Goal: Information Seeking & Learning: Find specific fact

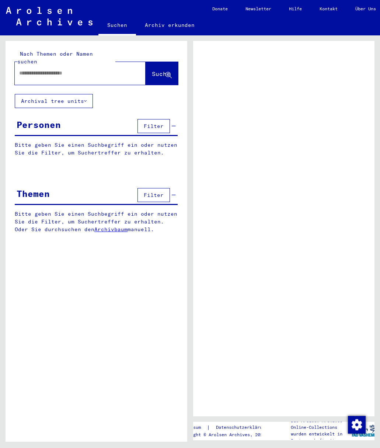
click at [42, 69] on input "text" at bounding box center [73, 73] width 109 height 8
type input "*****"
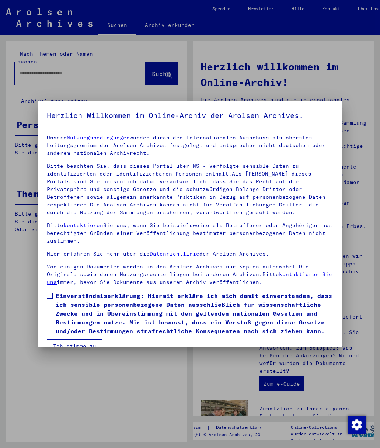
drag, startPoint x: 49, startPoint y: 293, endPoint x: 55, endPoint y: 302, distance: 11.1
click at [52, 296] on span at bounding box center [50, 295] width 6 height 6
click at [68, 339] on button "Ich stimme zu" at bounding box center [75, 346] width 56 height 14
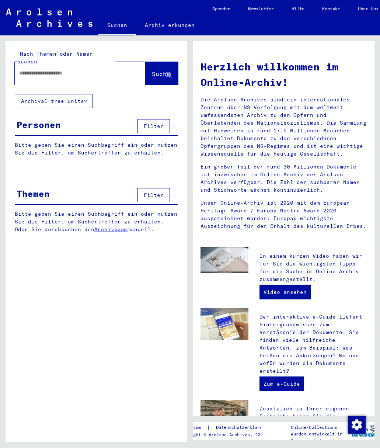
click at [50, 69] on input "text" at bounding box center [71, 73] width 104 height 8
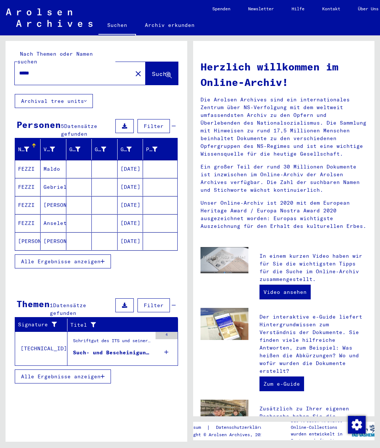
click at [37, 258] on span "Alle Ergebnisse anzeigen" at bounding box center [61, 261] width 80 height 7
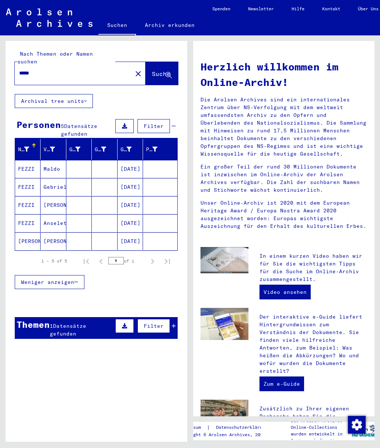
click at [63, 322] on span "Datensätze gefunden" at bounding box center [68, 329] width 36 height 14
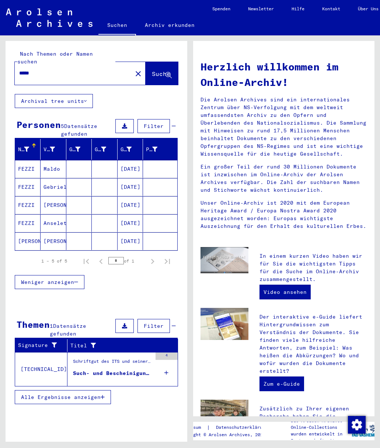
click at [83, 369] on div "Such- und Bescheinigungsvorgang Nr. 154.405 für [PERSON_NAME] geboren [DEMOGRAP…" at bounding box center [112, 373] width 79 height 8
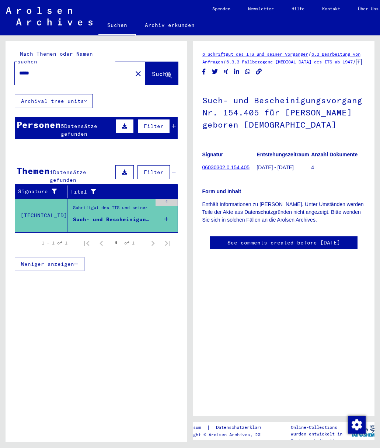
drag, startPoint x: 46, startPoint y: 69, endPoint x: 9, endPoint y: 62, distance: 37.4
click at [9, 62] on div "Nach Themen oder Namen suchen ***** close Suche" at bounding box center [97, 67] width 182 height 53
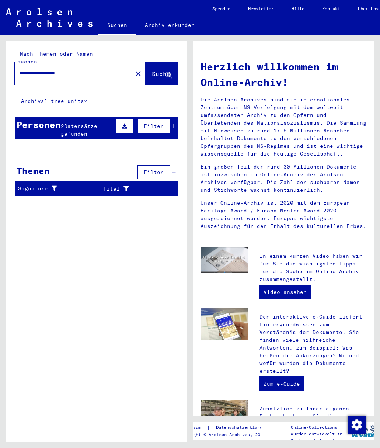
click at [73, 124] on span "Datensätze gefunden" at bounding box center [79, 130] width 36 height 14
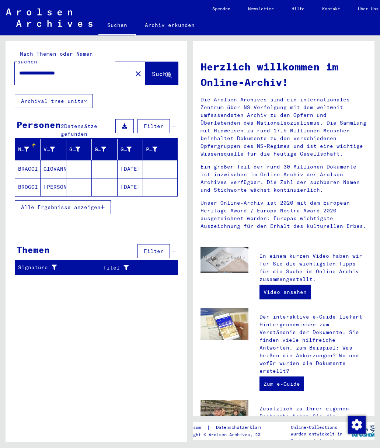
drag, startPoint x: 84, startPoint y: 66, endPoint x: -30, endPoint y: 56, distance: 115.0
click at [0, 56] on html "**********" at bounding box center [190, 224] width 380 height 448
type input "******"
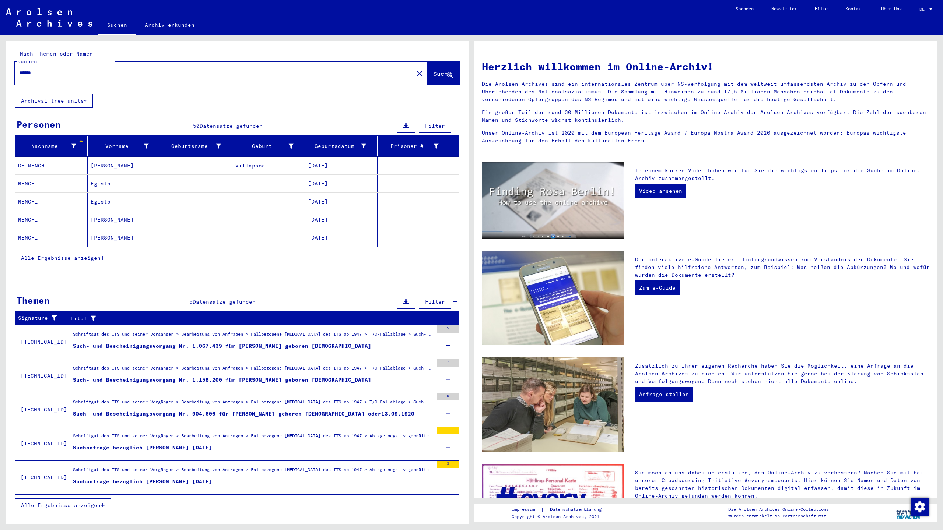
click at [34, 255] on span "Alle Ergebnisse anzeigen" at bounding box center [61, 258] width 80 height 7
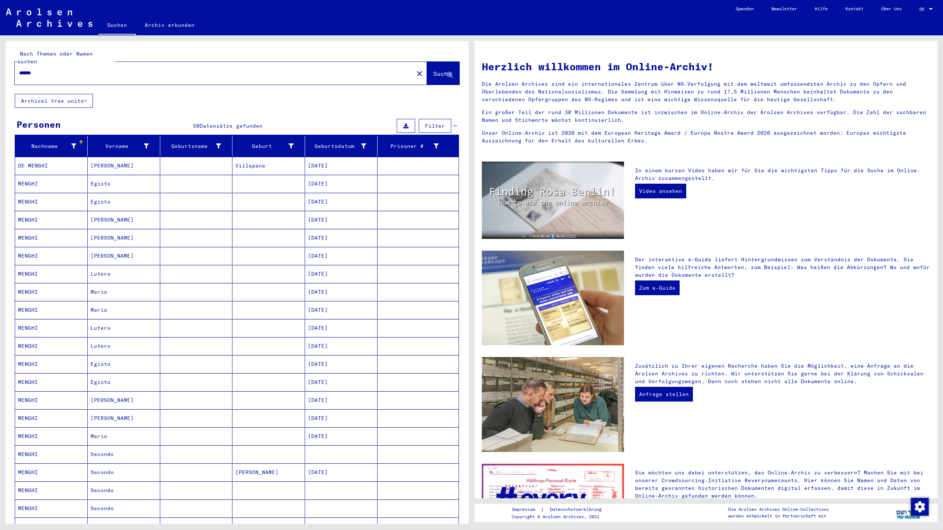
click at [56, 157] on mat-cell "DE MENGHI" at bounding box center [51, 166] width 73 height 18
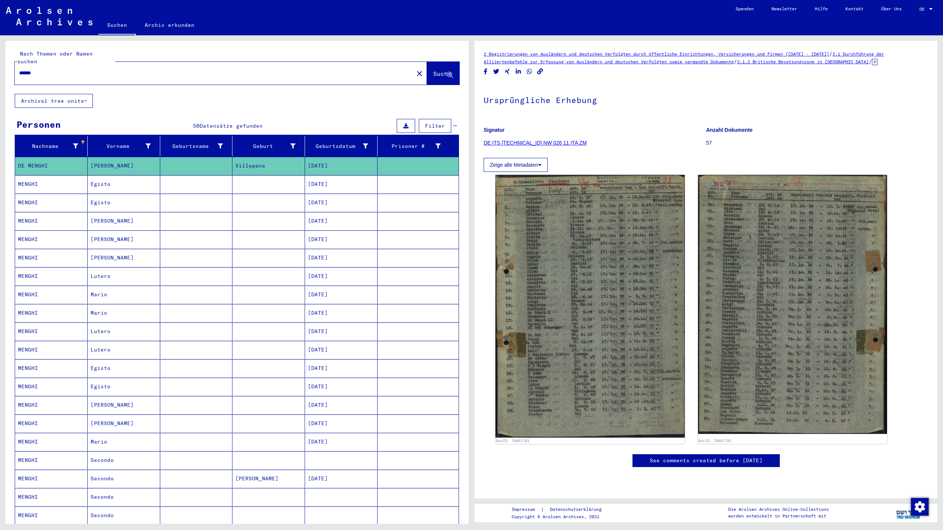
click at [55, 177] on mat-cell "MENGHI" at bounding box center [51, 184] width 73 height 18
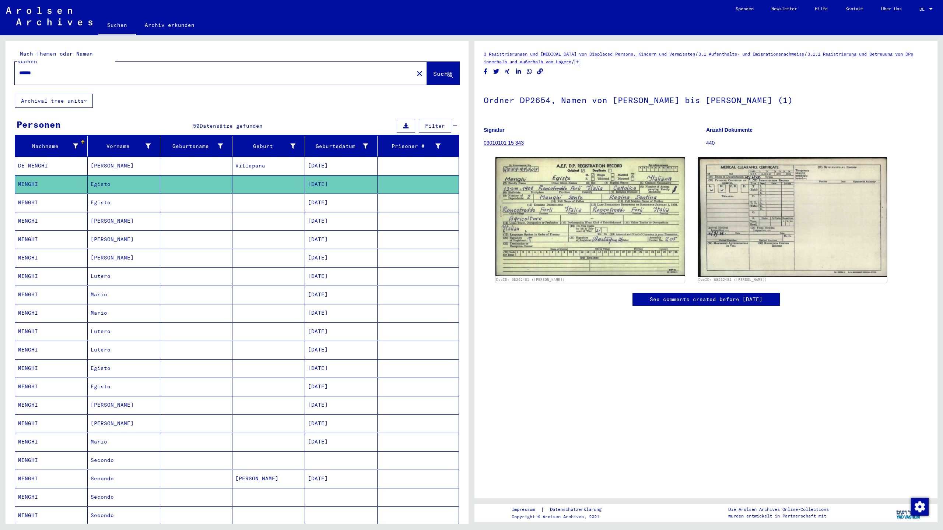
click at [38, 194] on mat-cell "MENGHI" at bounding box center [51, 203] width 73 height 18
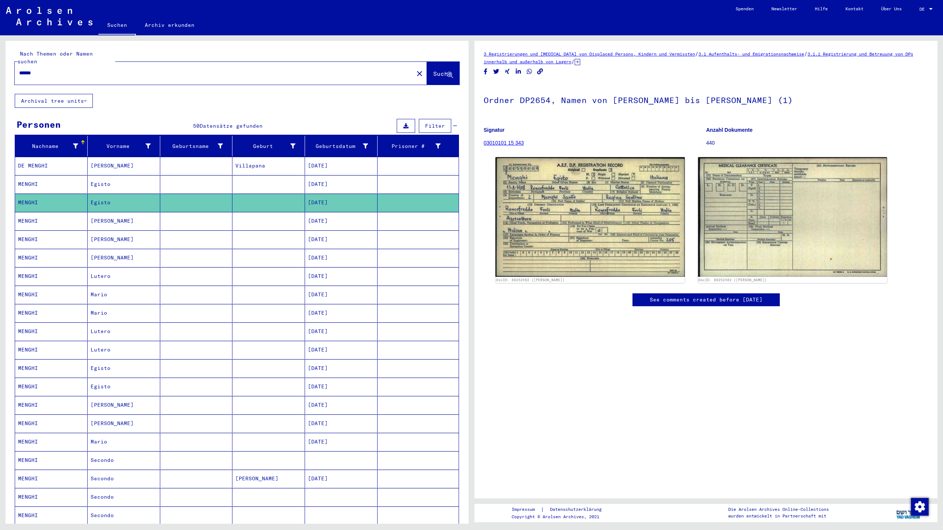
click at [32, 217] on mat-cell "MENGHI" at bounding box center [51, 221] width 73 height 18
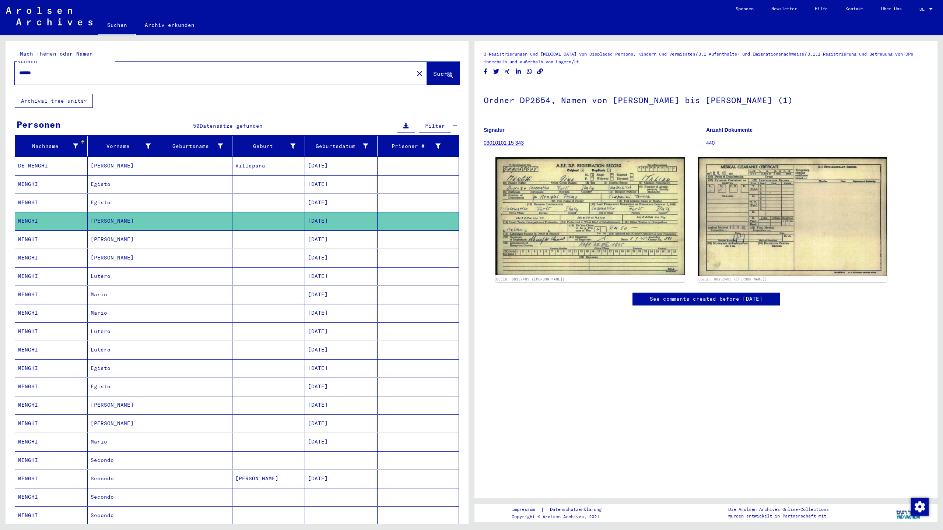
click at [36, 234] on mat-cell "MENGHI" at bounding box center [51, 240] width 73 height 18
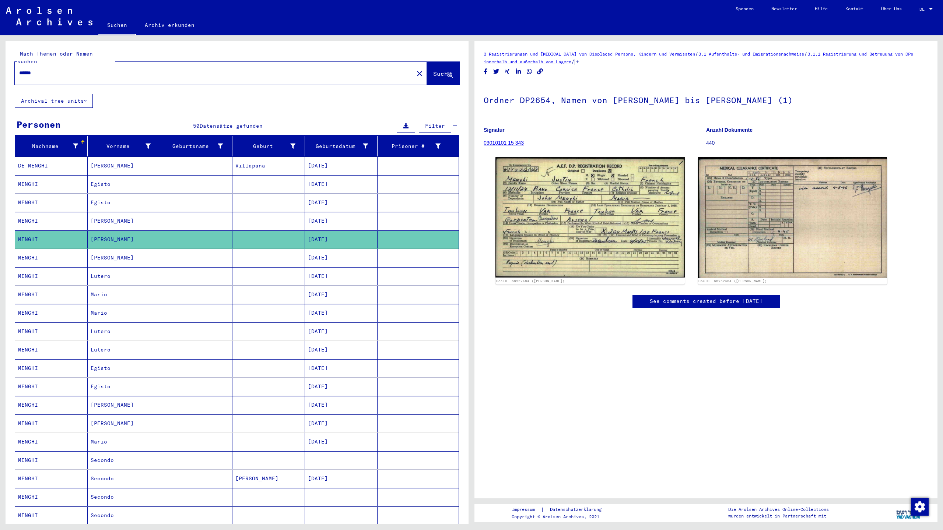
click at [45, 290] on mat-cell "MENGHI" at bounding box center [51, 295] width 73 height 18
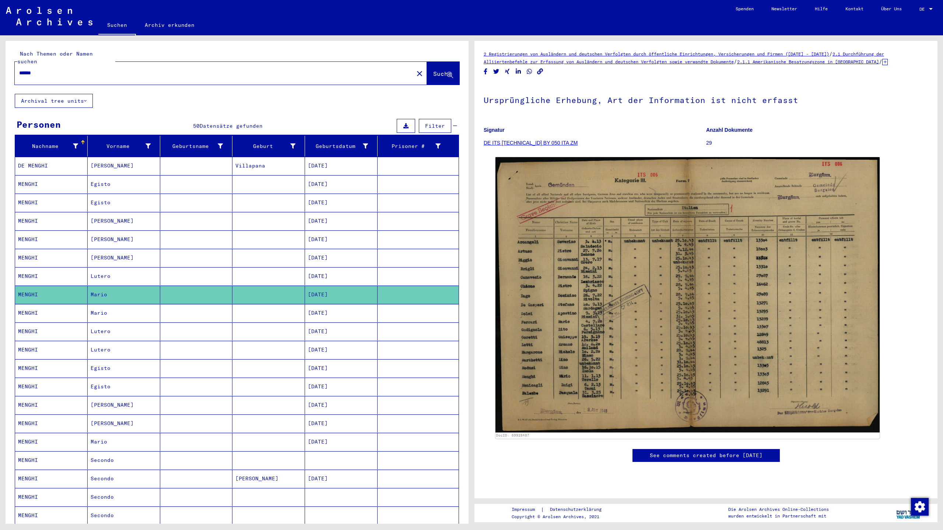
click at [45, 305] on mat-cell "MENGHI" at bounding box center [51, 313] width 73 height 18
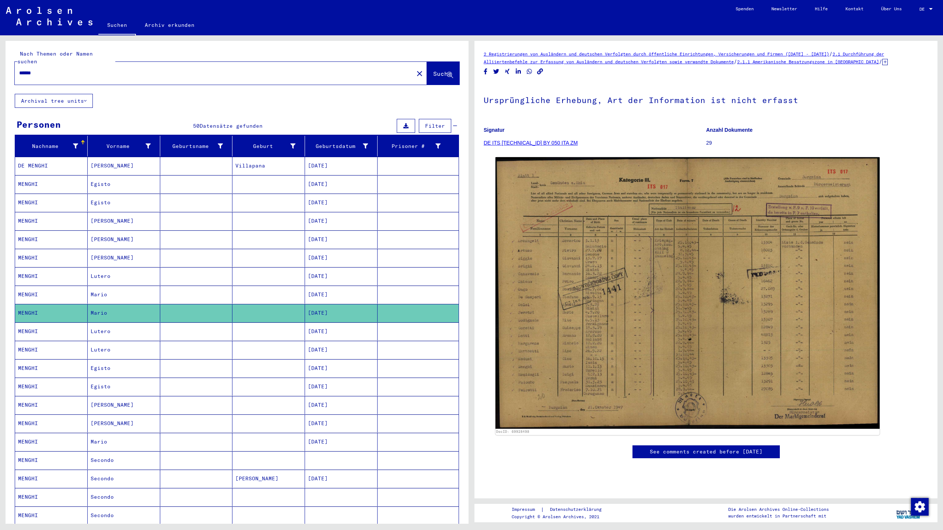
click at [37, 341] on mat-cell "MENGHI" at bounding box center [51, 350] width 73 height 18
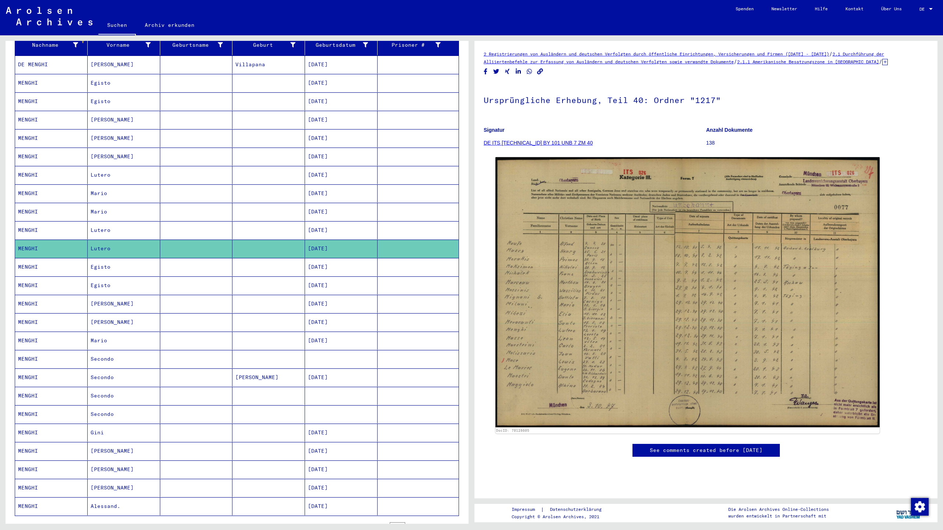
scroll to position [108, 0]
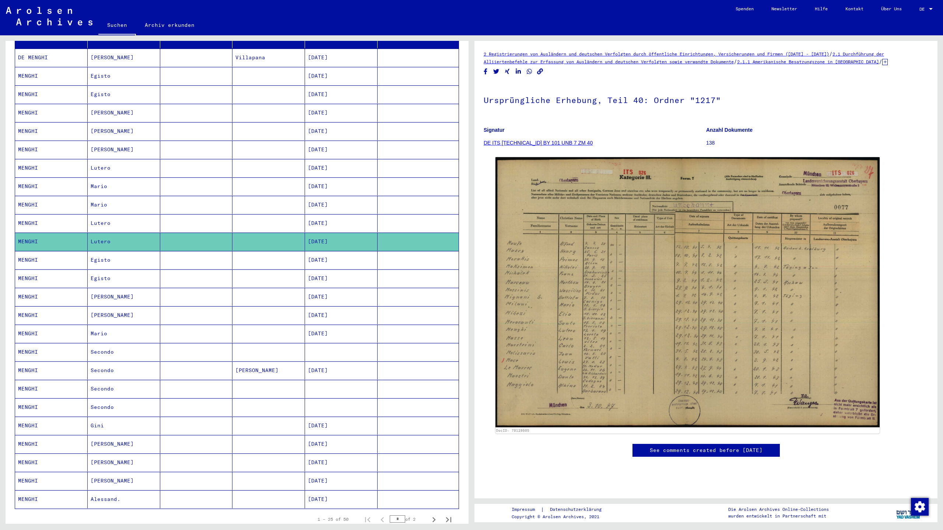
click at [29, 278] on mat-cell "MENGHI" at bounding box center [51, 279] width 73 height 18
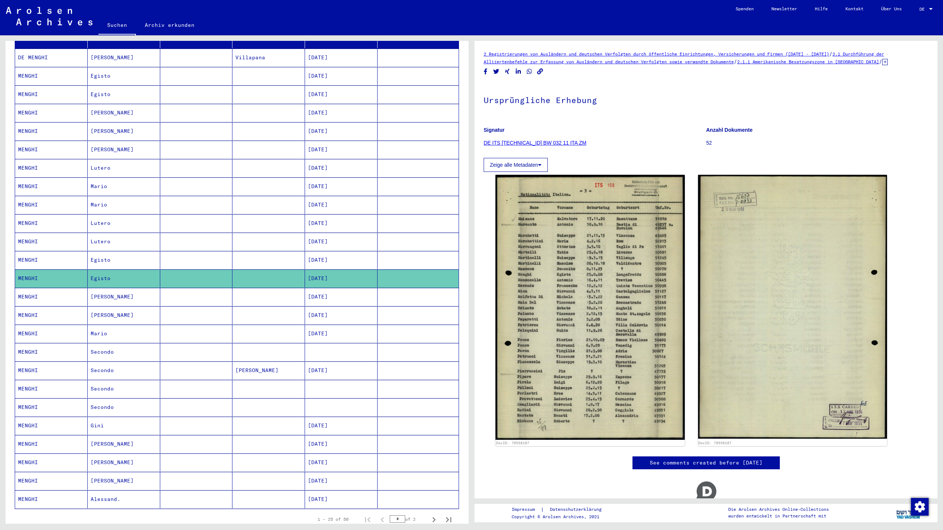
click at [29, 290] on mat-cell "MENGHI" at bounding box center [51, 297] width 73 height 18
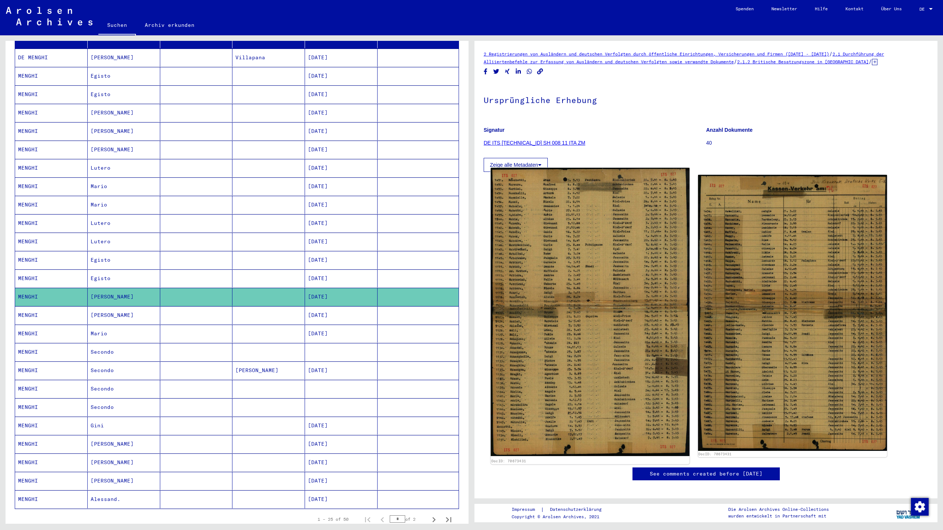
click at [379, 294] on img at bounding box center [590, 312] width 199 height 289
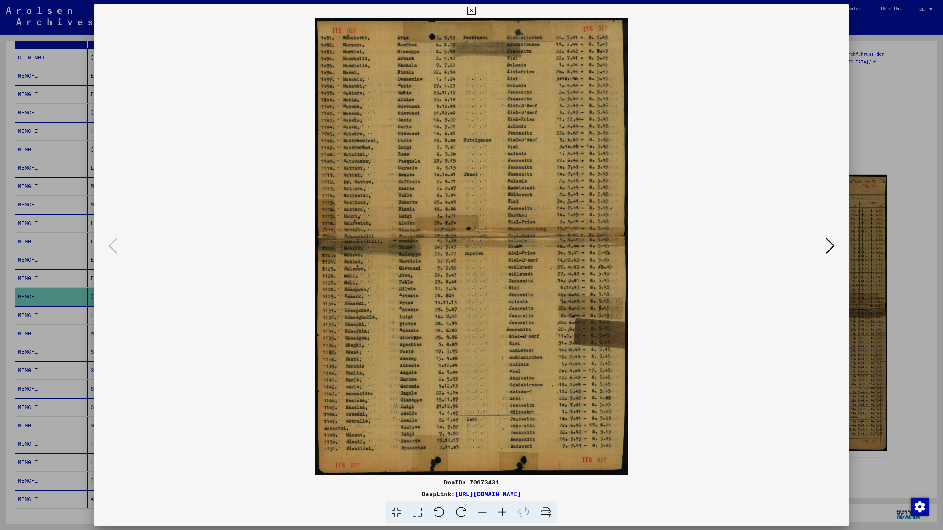
click at [379, 12] on icon at bounding box center [471, 11] width 8 height 9
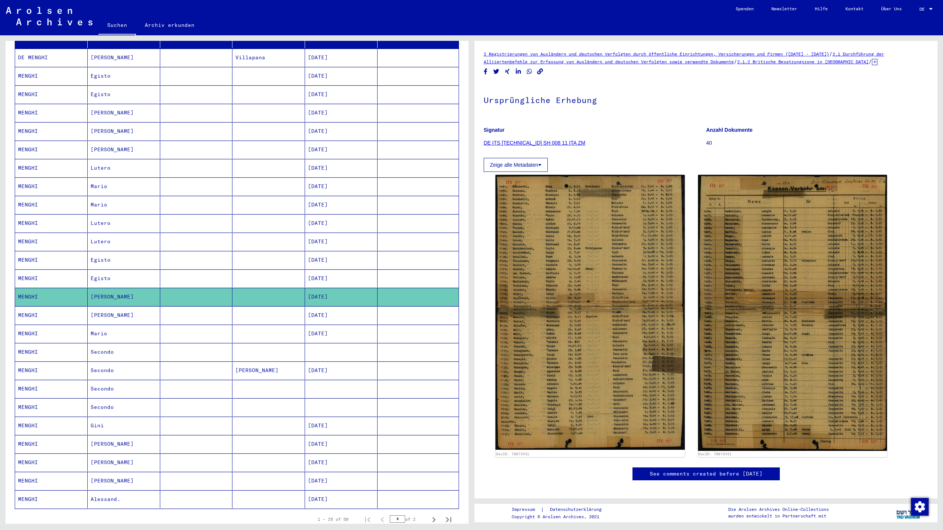
click at [114, 310] on mat-cell "[PERSON_NAME]" at bounding box center [124, 315] width 73 height 18
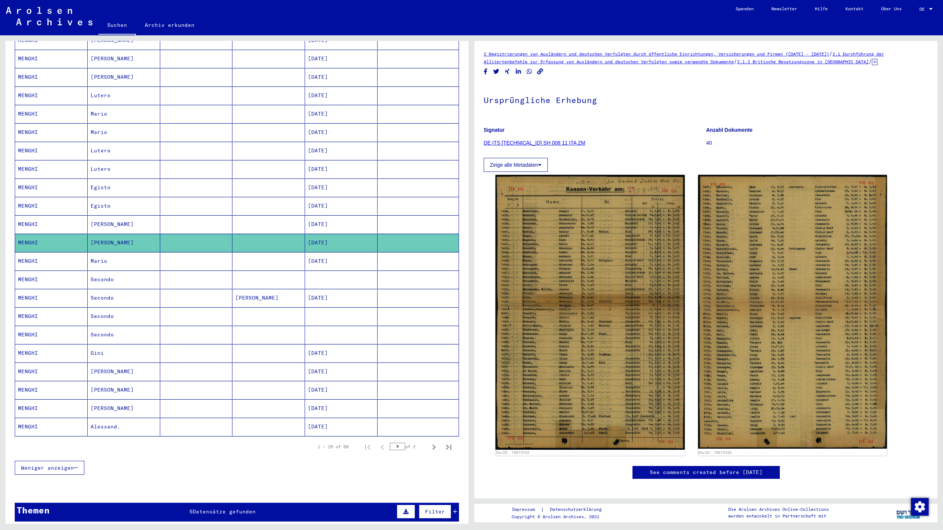
scroll to position [182, 0]
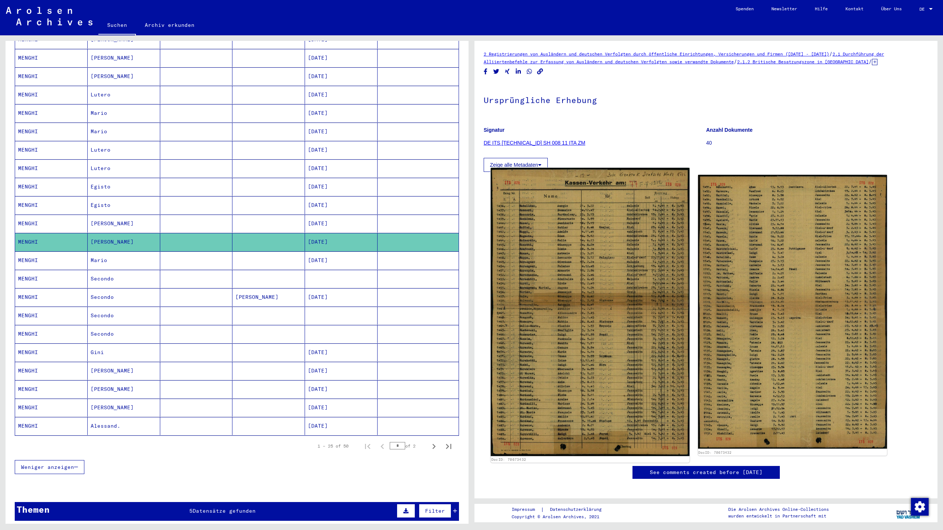
click at [379, 341] on img at bounding box center [590, 312] width 199 height 289
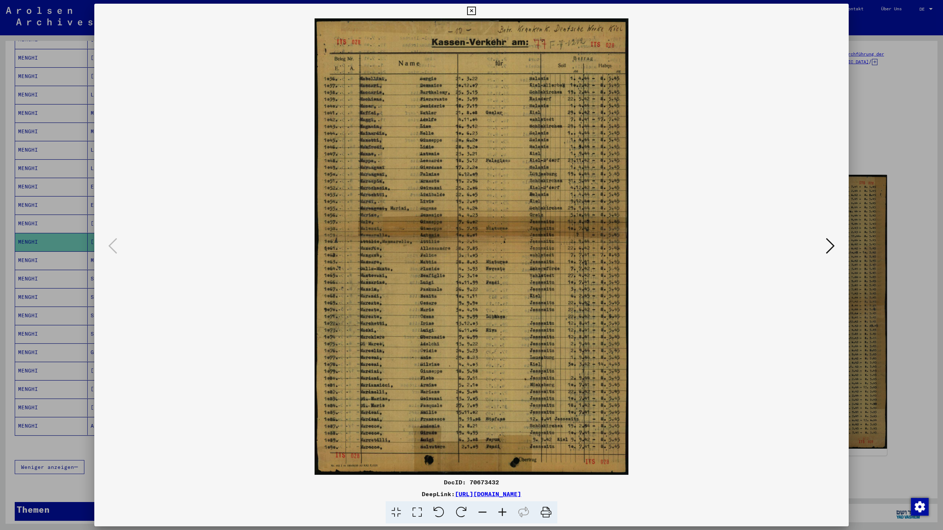
click at [379, 12] on icon at bounding box center [471, 11] width 8 height 9
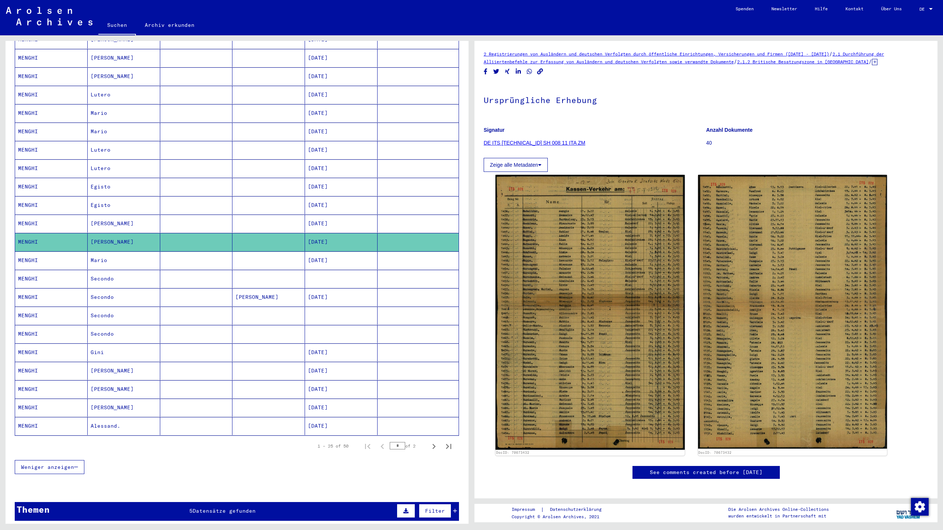
click at [53, 293] on mat-cell "MENGHI" at bounding box center [51, 297] width 73 height 18
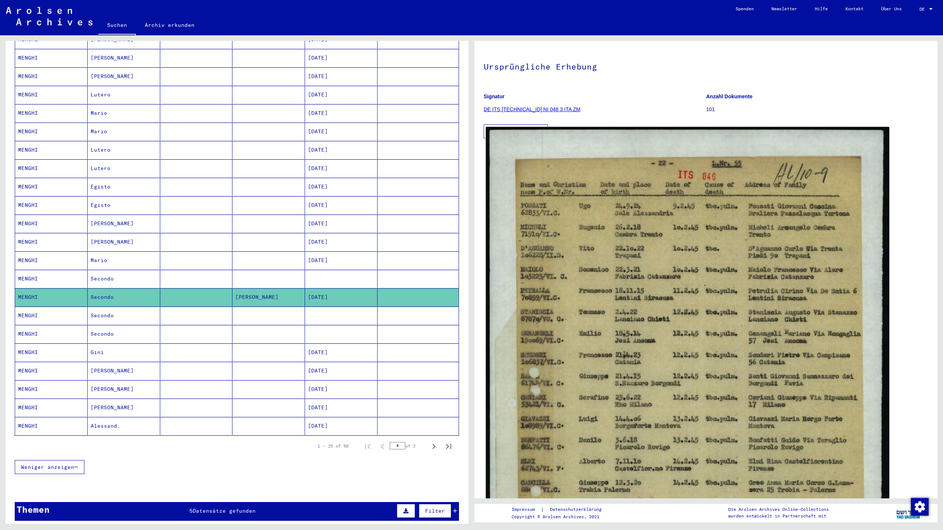
scroll to position [34, 0]
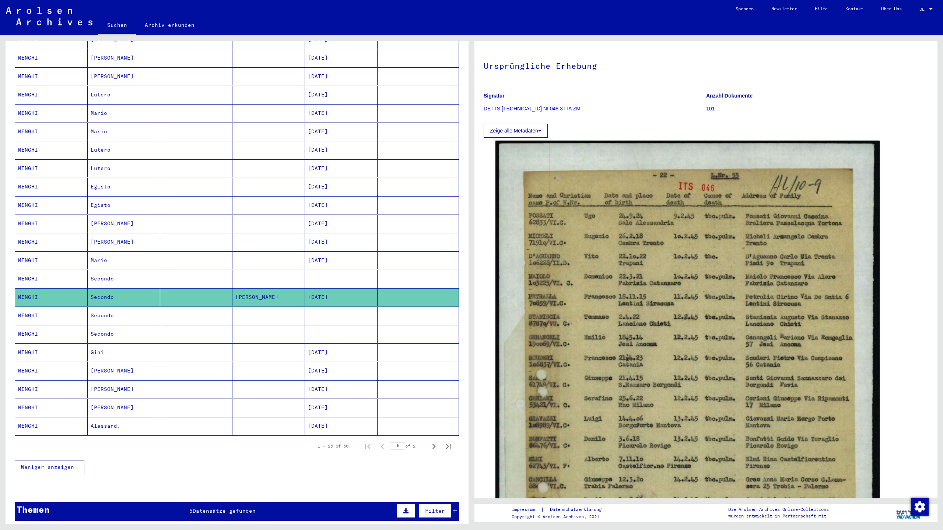
click at [50, 332] on mat-cell "MENGHI" at bounding box center [51, 334] width 73 height 18
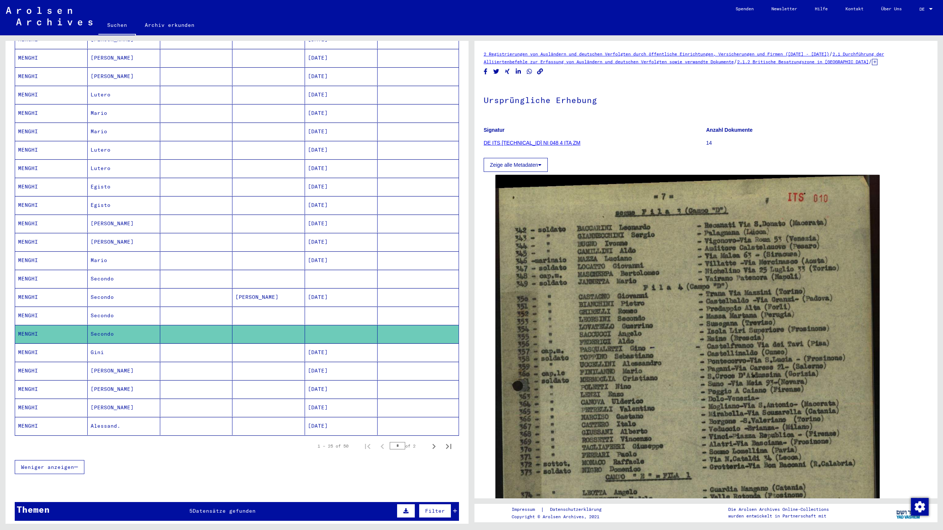
click at [112, 12] on mat-toolbar "Suchen Archiv erkunden Detailfragen/-infos zu den Dokumenten? Stelle hier einen…" at bounding box center [471, 17] width 943 height 35
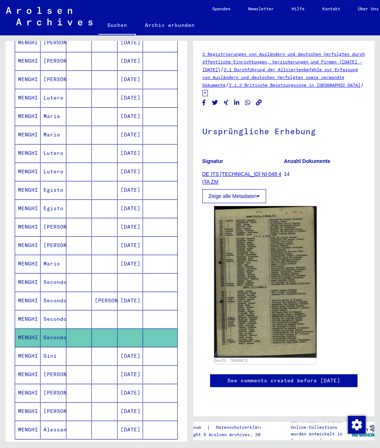
scroll to position [185, 0]
